Goal: Find specific page/section: Find specific page/section

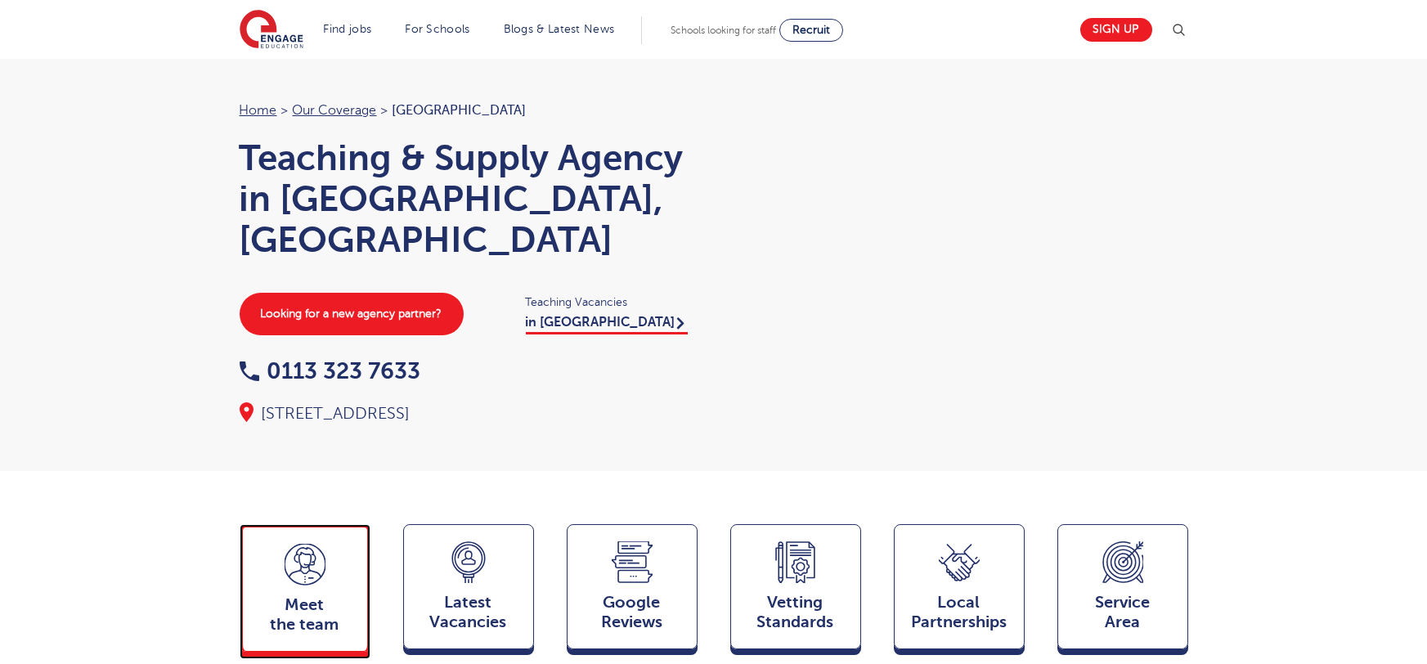
click at [320, 595] on span "Meet the team" at bounding box center [305, 614] width 108 height 39
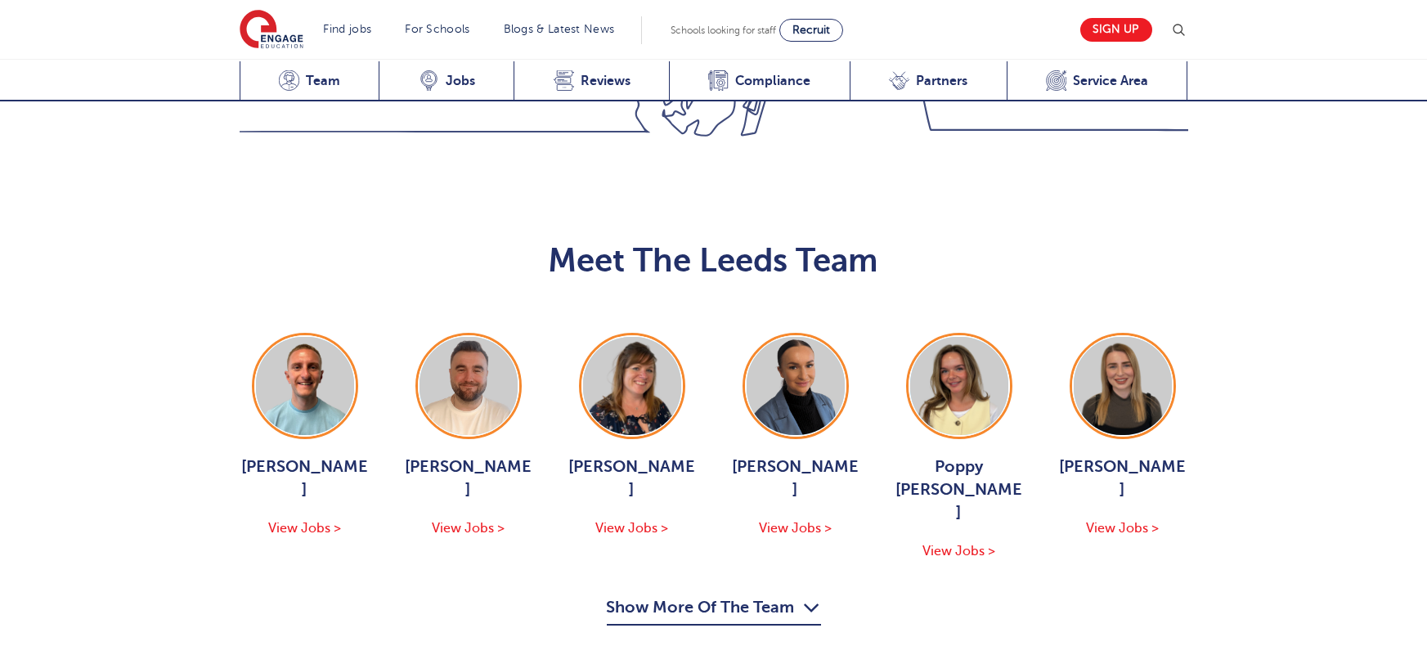
scroll to position [1785, 0]
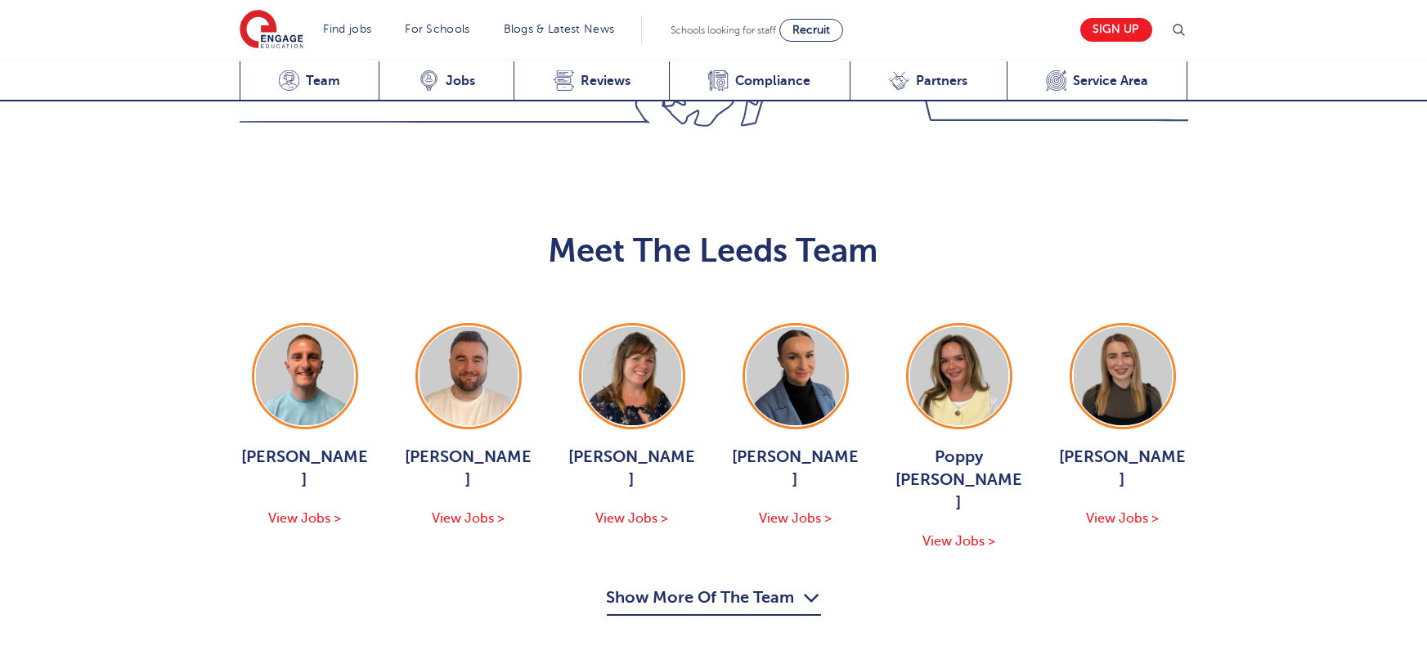
click at [764, 585] on button "Show More Of The Team" at bounding box center [714, 600] width 214 height 31
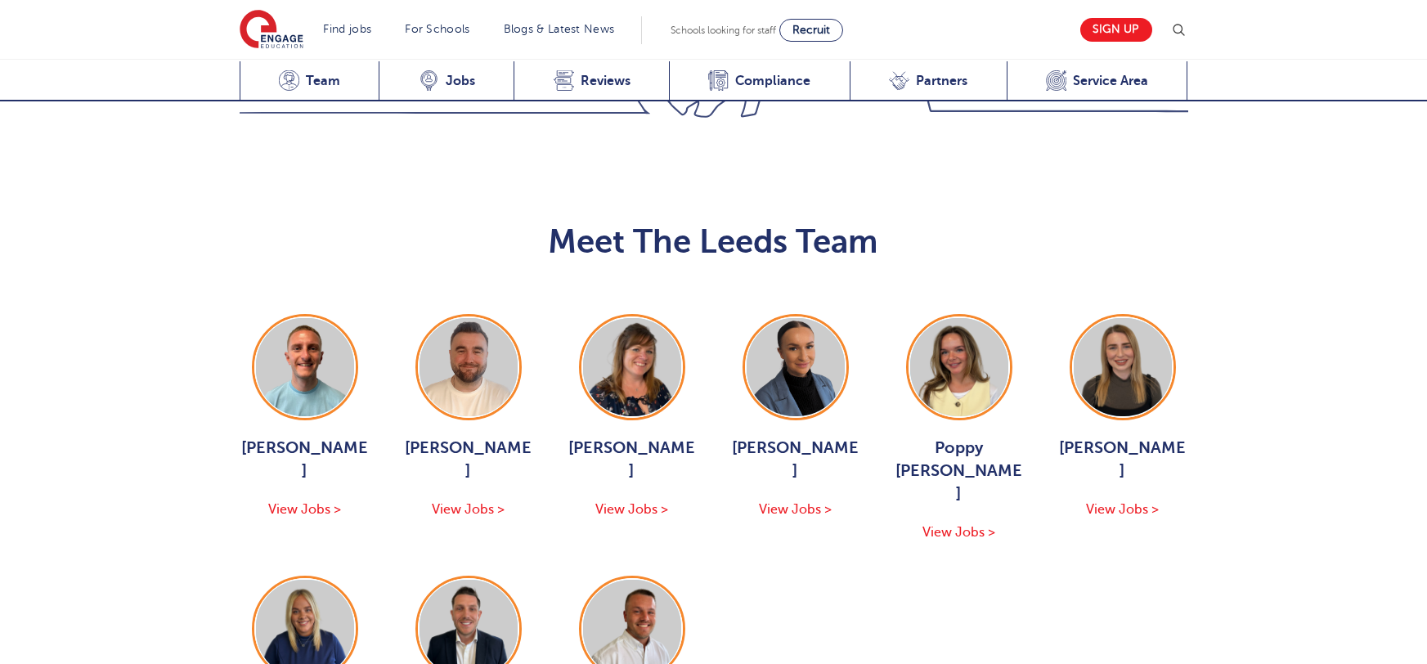
scroll to position [1810, 0]
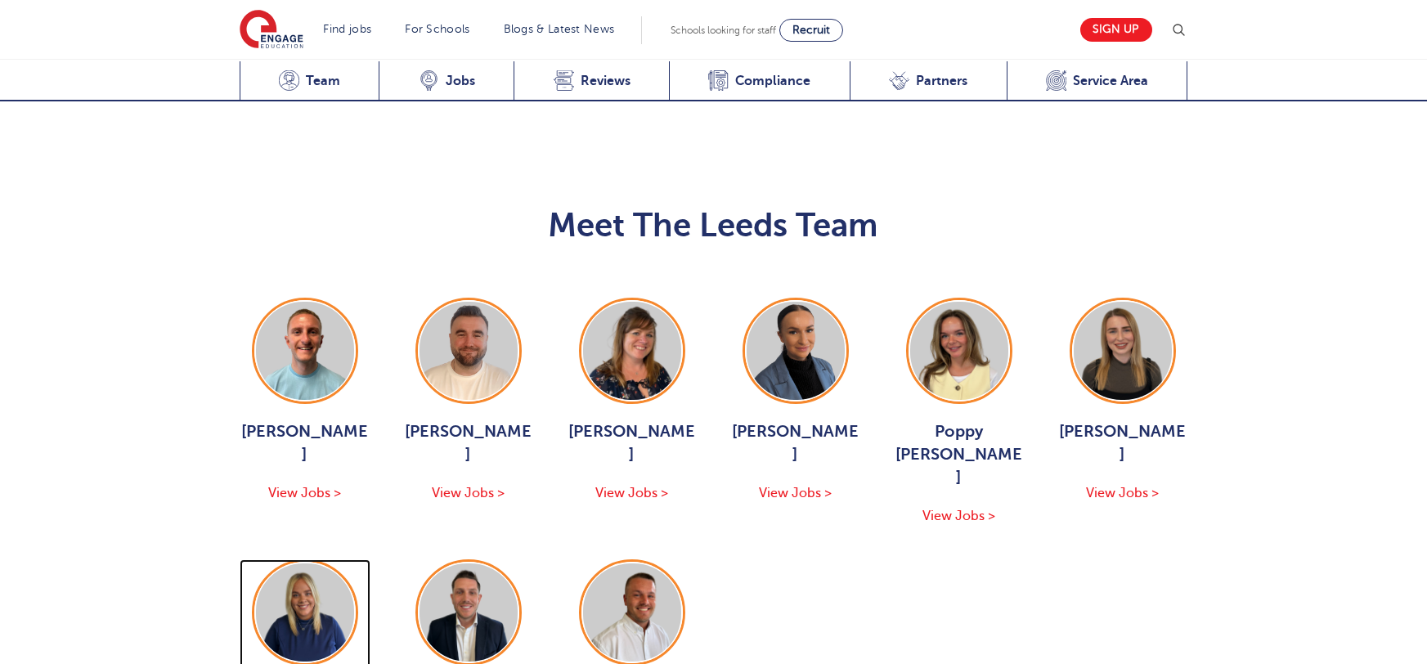
click at [309, 559] on div "[PERSON_NAME] View Jobs >" at bounding box center [305, 662] width 131 height 206
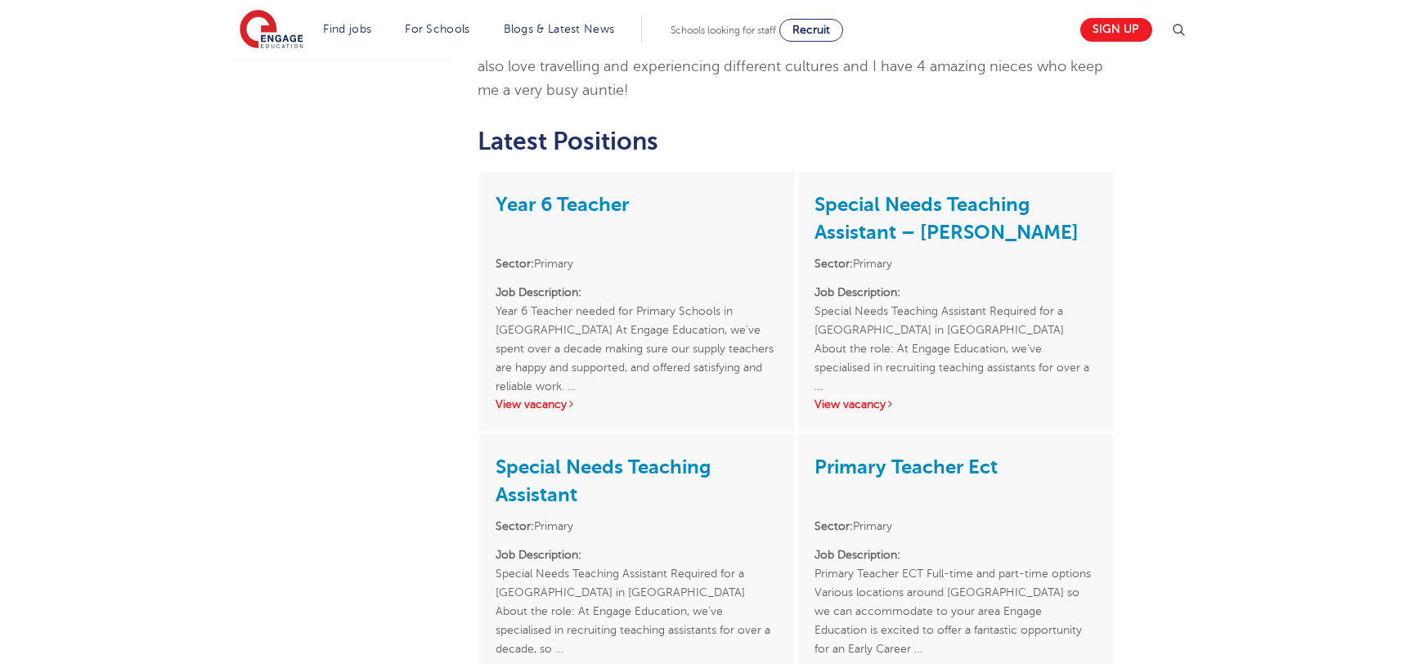
scroll to position [626, 0]
